Goal: Task Accomplishment & Management: Use online tool/utility

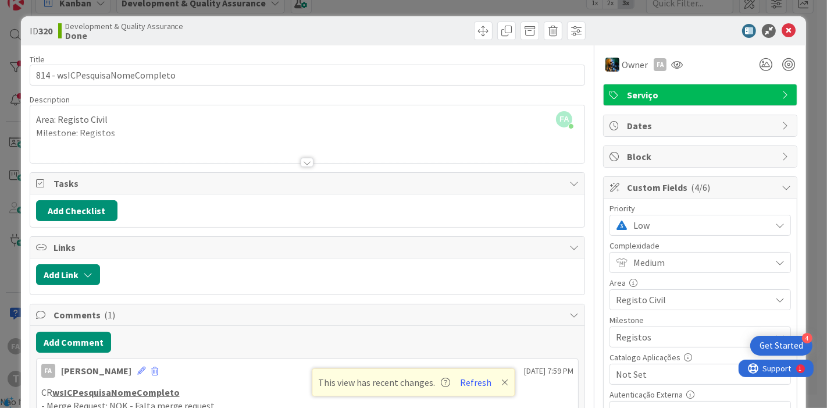
click at [672, 227] on span "Low" at bounding box center [698, 225] width 131 height 16
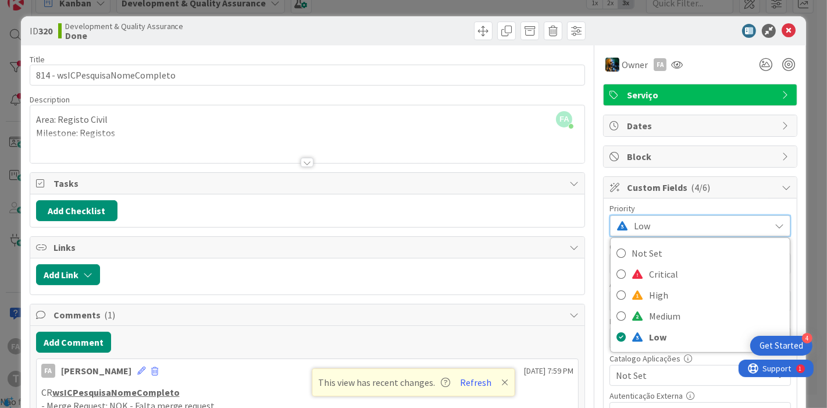
click at [634, 38] on div "ID 320 Development & Quality Assurance Done" at bounding box center [413, 30] width 785 height 29
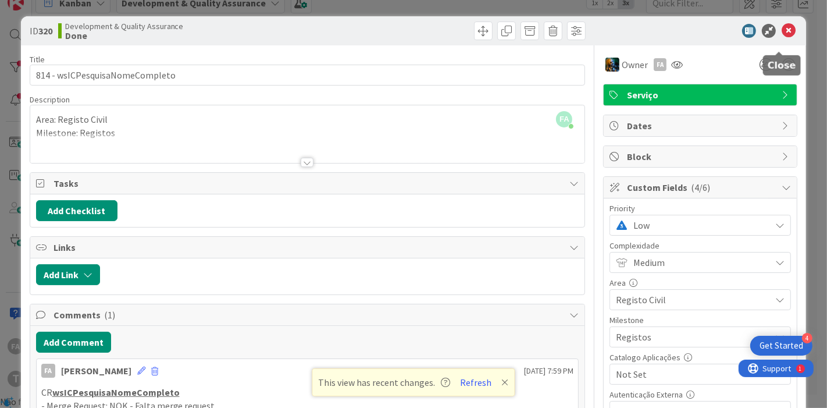
click at [781, 31] on icon at bounding box center [788, 31] width 14 height 14
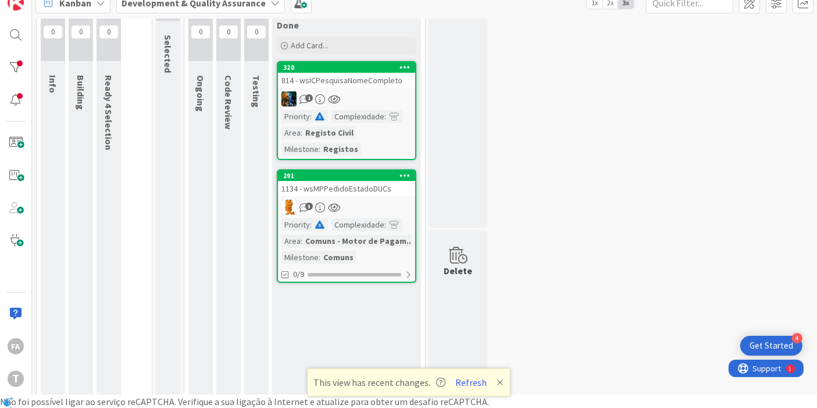
click at [367, 186] on div "1134 - wsMPPedidoEstadoDUCs" at bounding box center [346, 188] width 137 height 15
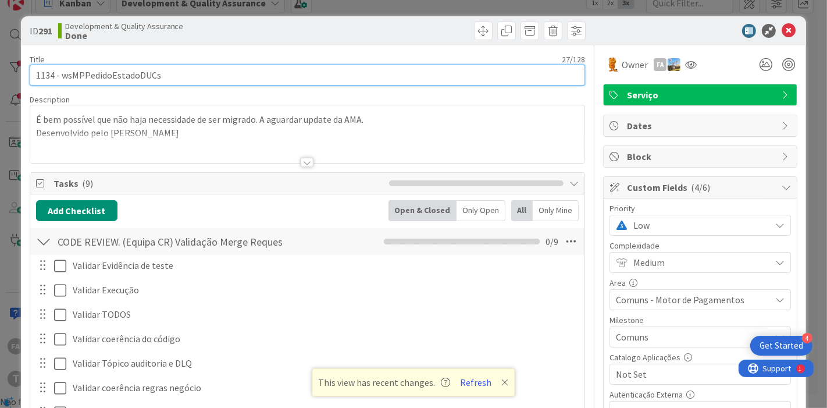
click at [134, 76] on input "1134 - wsMPPedidoEstadoDUCs" at bounding box center [308, 75] width 556 height 21
click at [134, 75] on input "1134 - wsMPPedidoEstadoDUCs" at bounding box center [308, 75] width 556 height 21
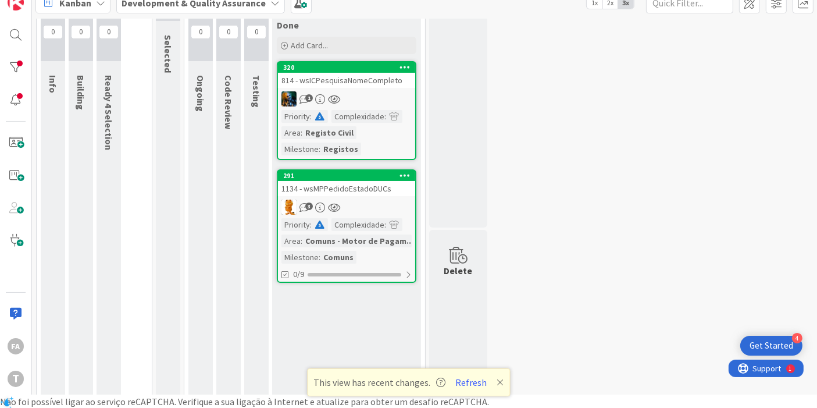
click at [377, 78] on div "814 - wsICPesquisaNomeCompleto" at bounding box center [346, 80] width 137 height 15
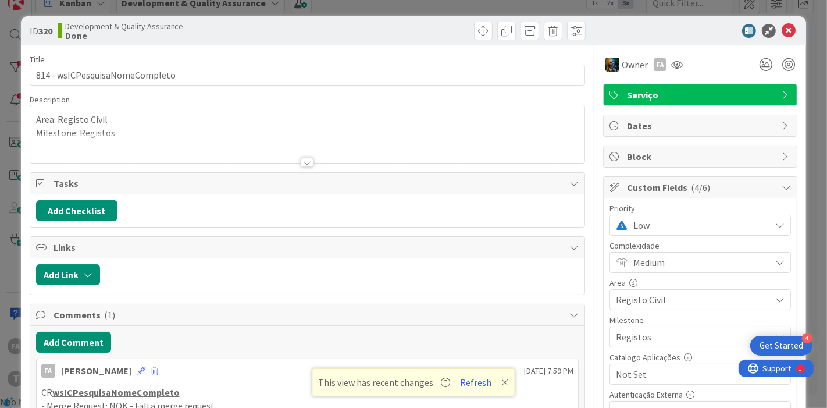
click at [666, 223] on span "Low" at bounding box center [698, 225] width 131 height 16
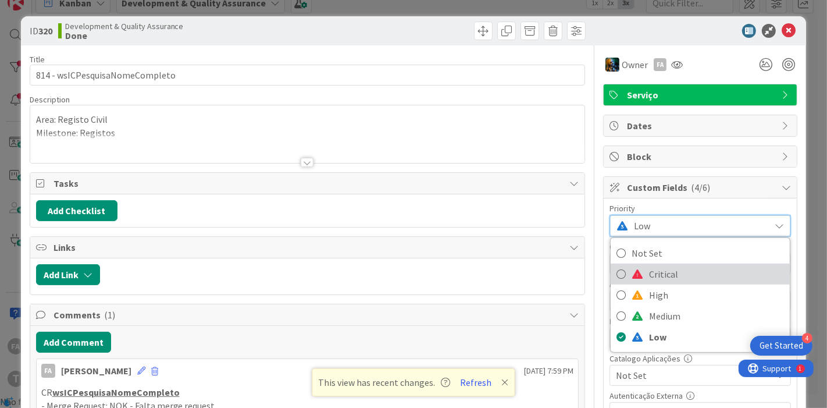
click at [651, 271] on span "Critical" at bounding box center [716, 273] width 135 height 17
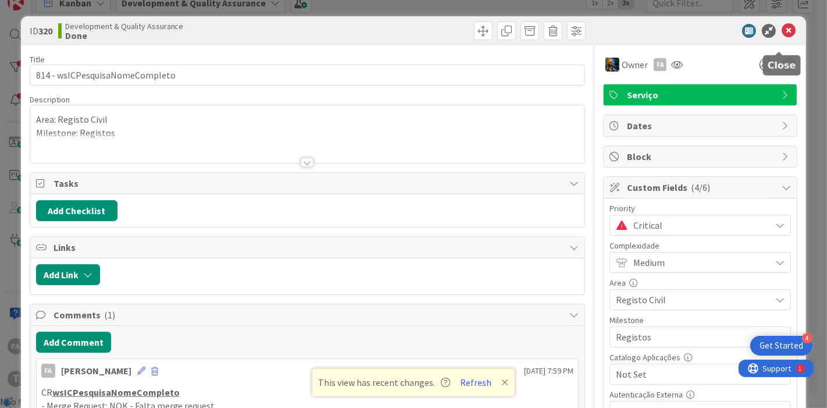
click at [781, 29] on icon at bounding box center [788, 31] width 14 height 14
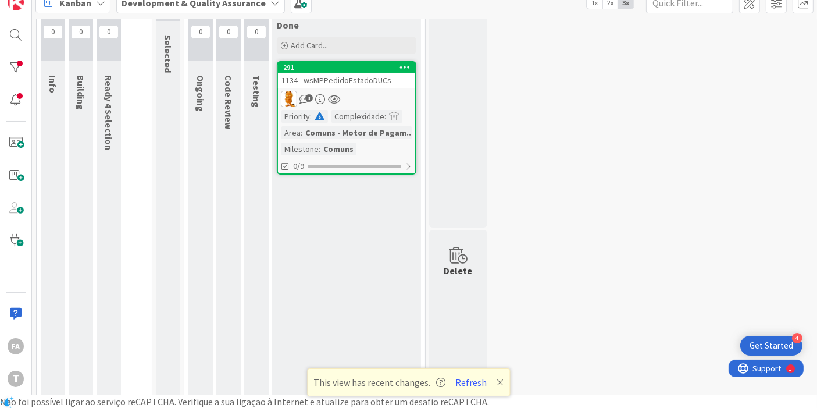
click at [368, 84] on div "1134 - wsMPPedidoEstadoDUCs" at bounding box center [346, 80] width 137 height 15
